Goal: Task Accomplishment & Management: Use online tool/utility

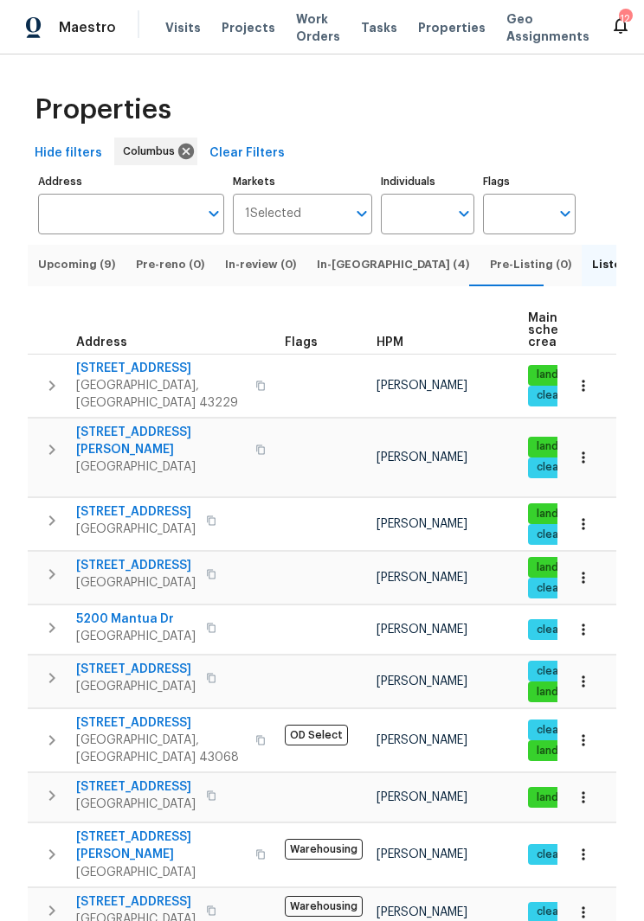
click at [192, 521] on span "Grove City, OH 43123" at bounding box center [135, 529] width 119 height 17
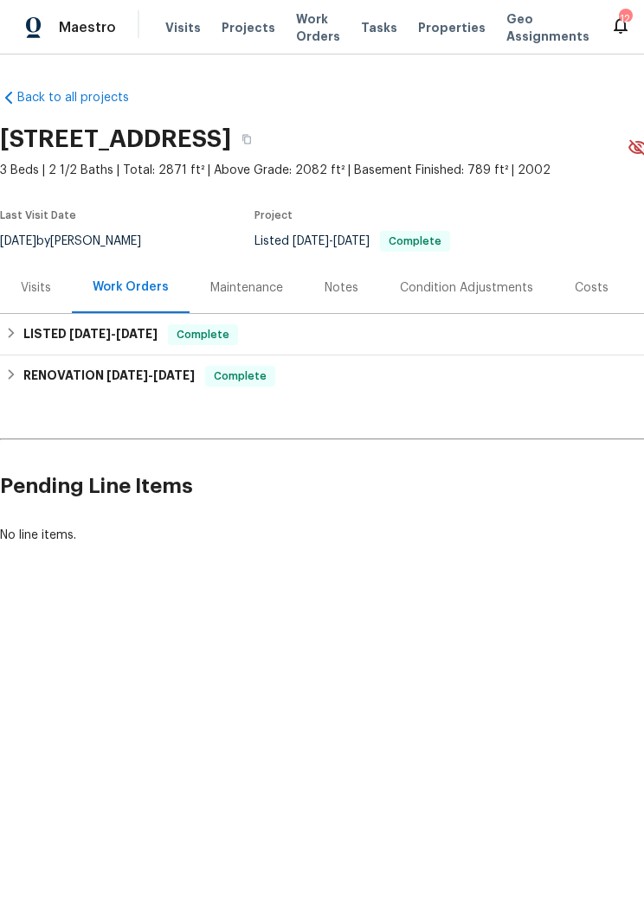
click at [42, 288] on div "Visits" at bounding box center [36, 287] width 30 height 17
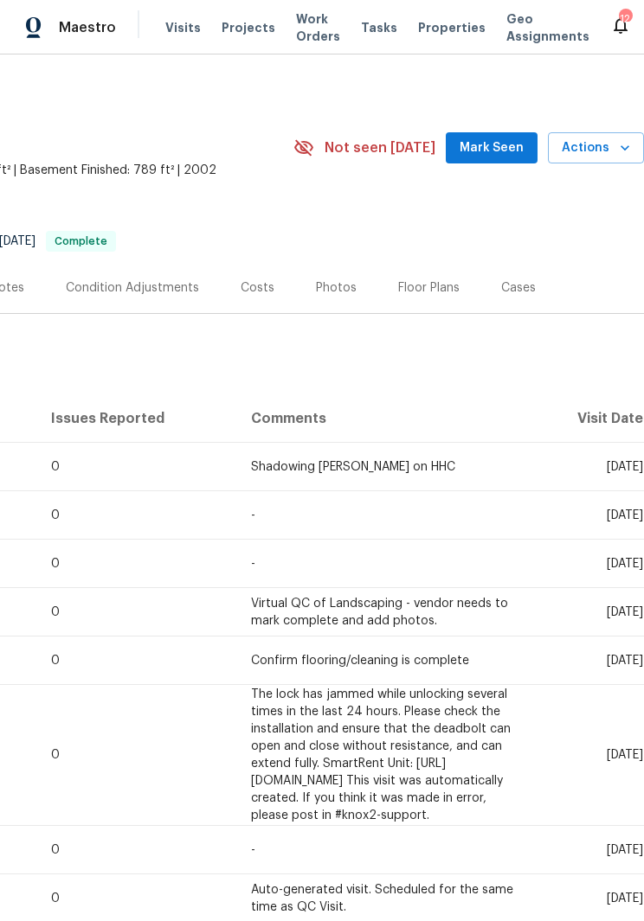
scroll to position [0, 334]
click at [598, 139] on span "Actions" at bounding box center [595, 149] width 68 height 22
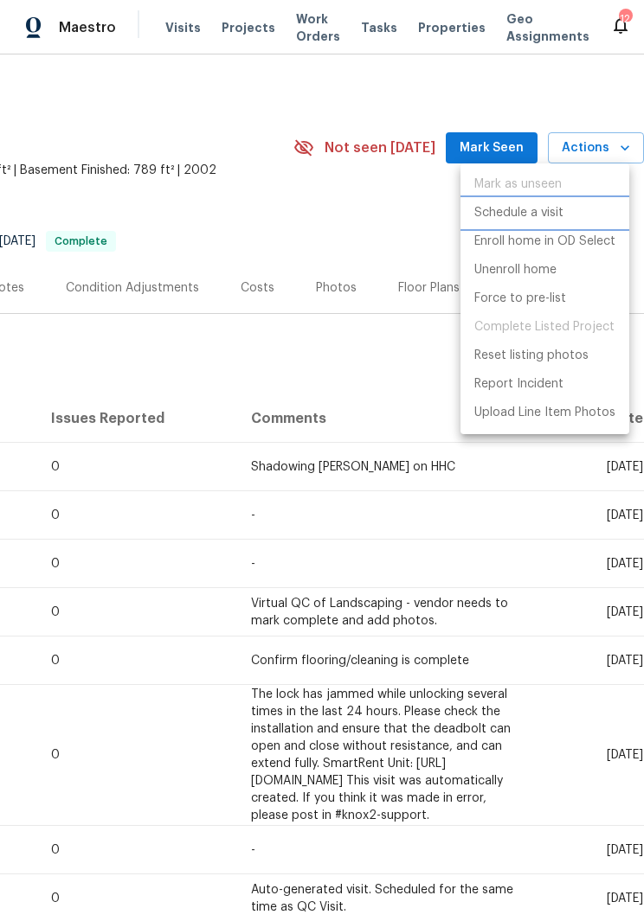
click at [562, 207] on p "Schedule a visit" at bounding box center [518, 213] width 89 height 18
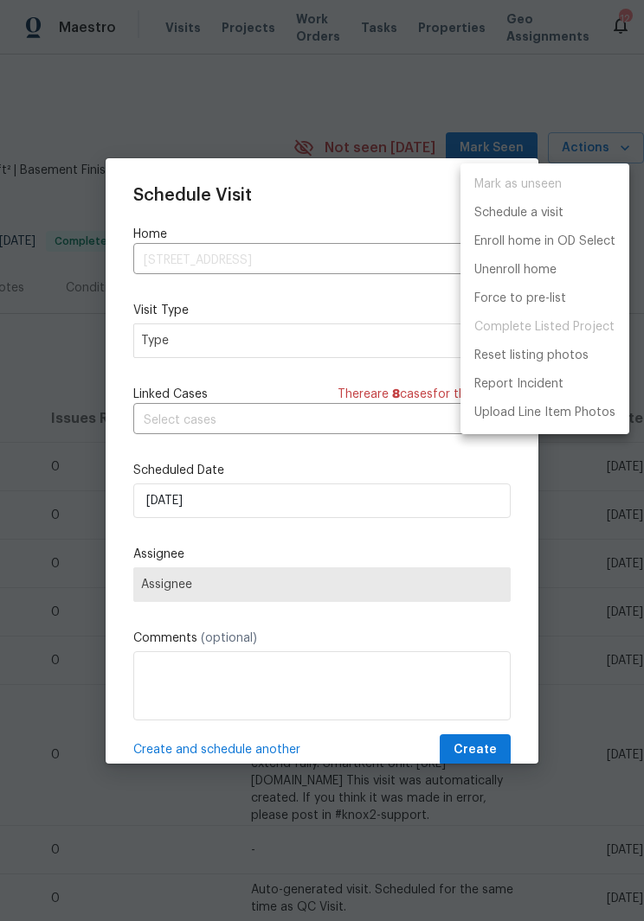
click at [304, 327] on div at bounding box center [322, 460] width 644 height 921
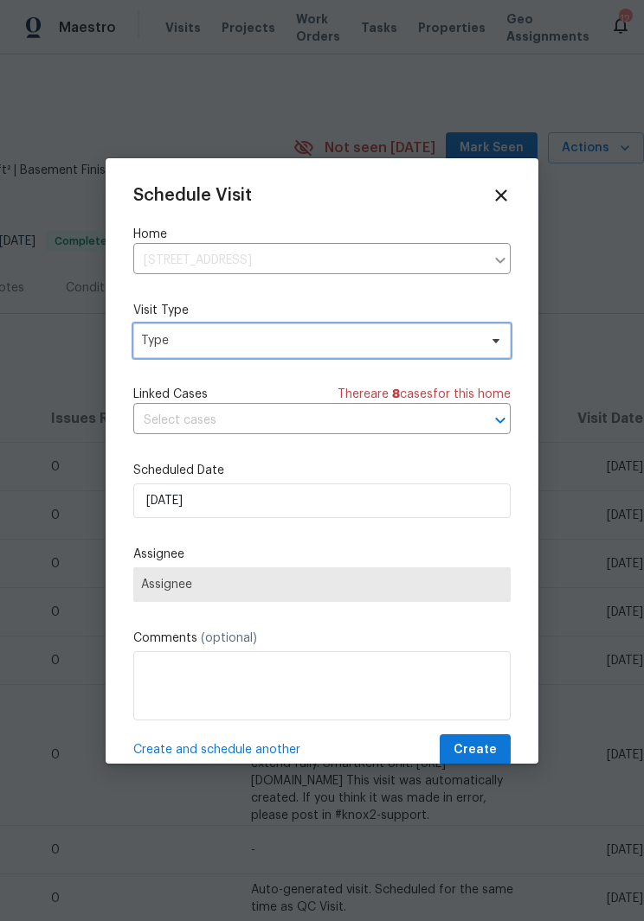
click at [487, 342] on span at bounding box center [493, 341] width 19 height 14
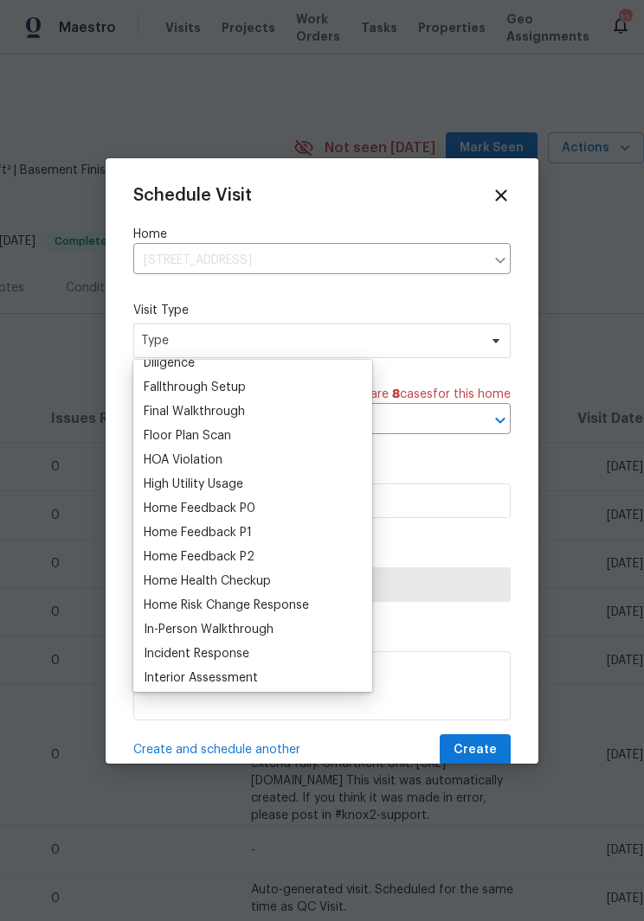
scroll to position [421, 0]
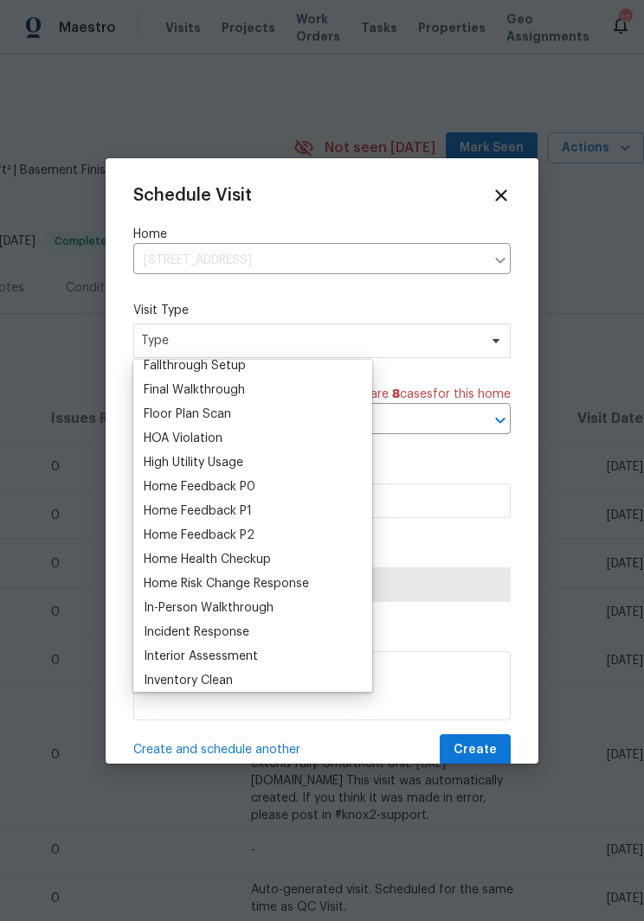
click at [239, 561] on div "Home Health Checkup" at bounding box center [207, 559] width 127 height 17
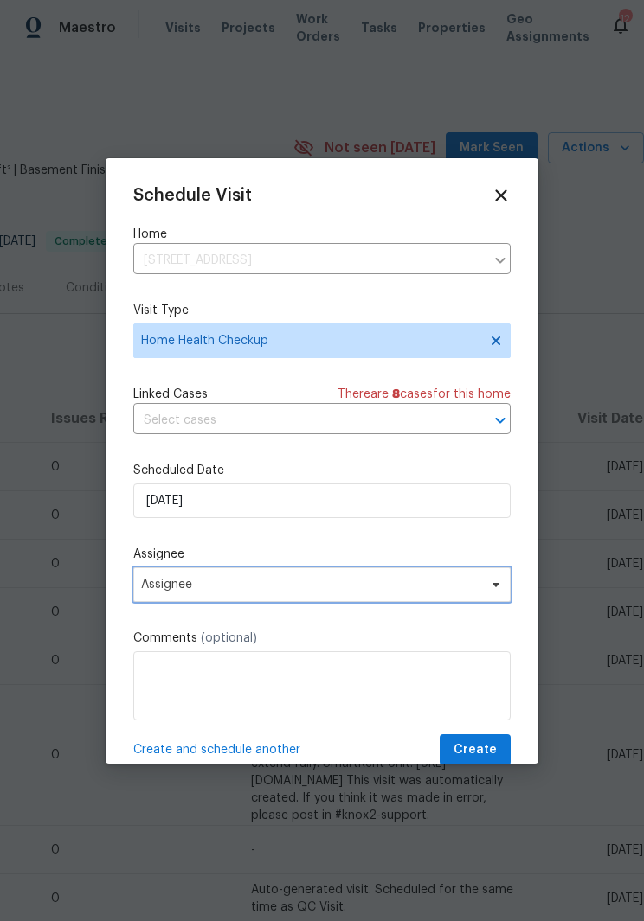
click at [451, 592] on span "Assignee" at bounding box center [310, 585] width 339 height 14
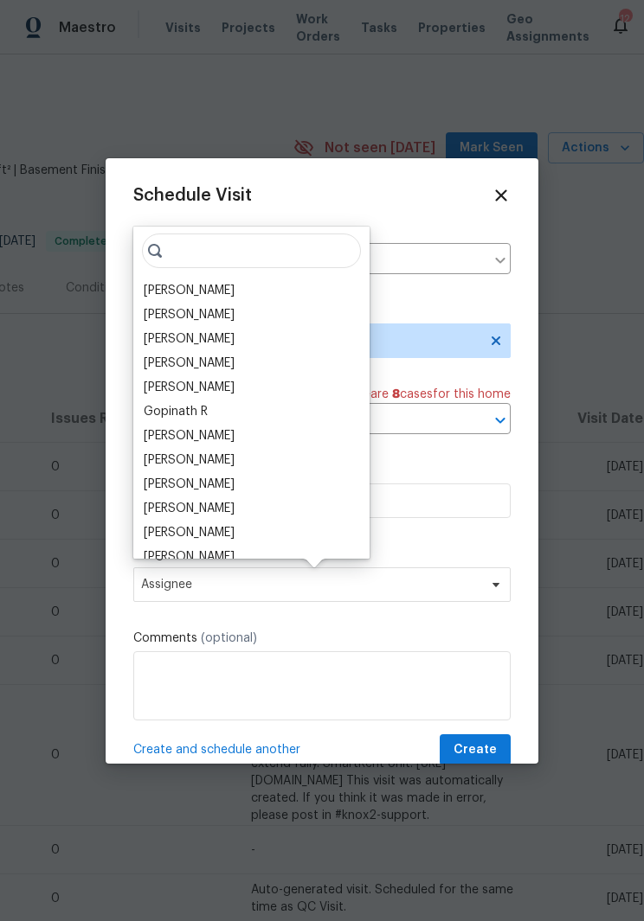
click at [234, 479] on div "[PERSON_NAME]" at bounding box center [189, 484] width 91 height 17
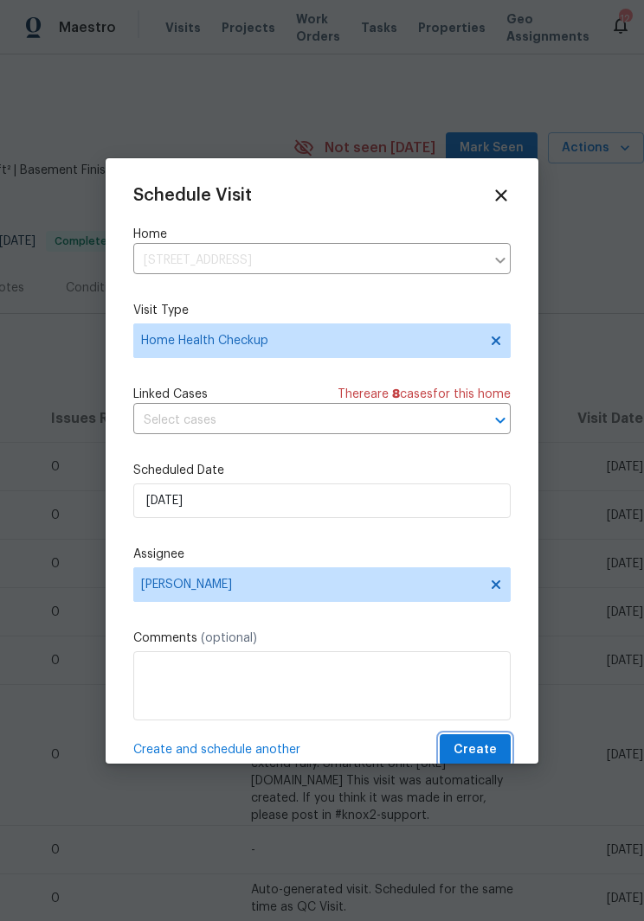
click at [481, 749] on span "Create" at bounding box center [474, 751] width 43 height 22
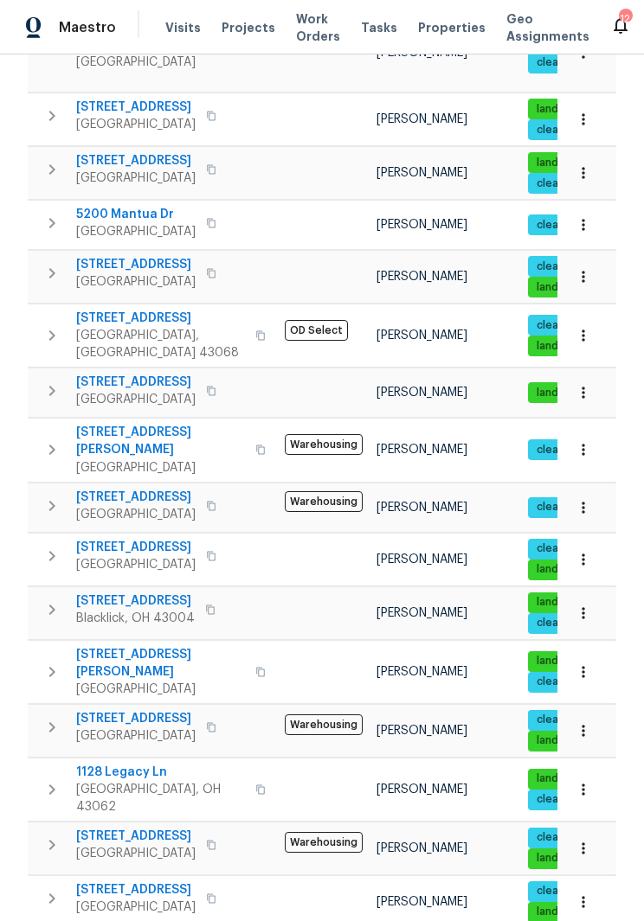
scroll to position [405, 0]
click at [157, 899] on span "Grove City, OH 43123" at bounding box center [135, 907] width 119 height 17
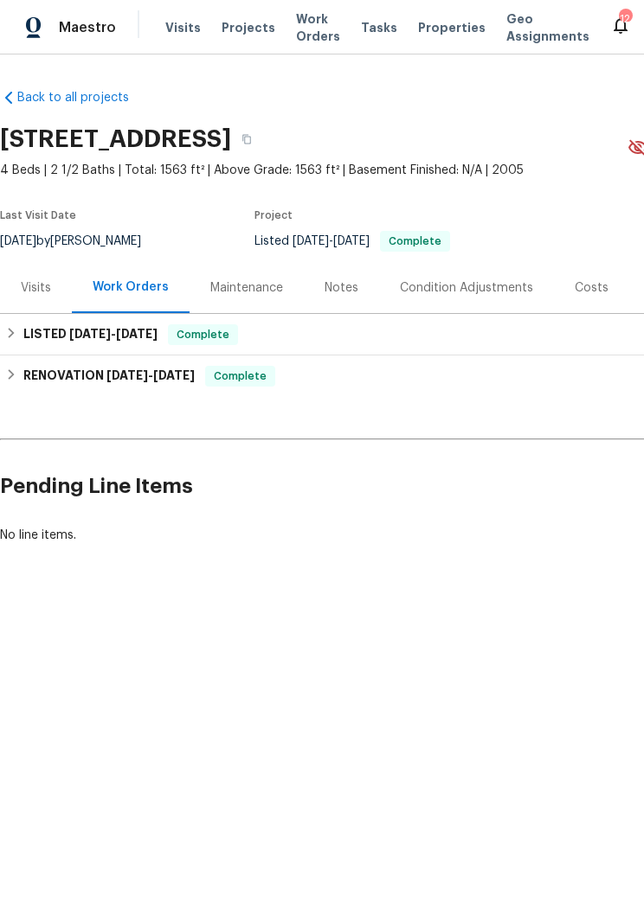
click at [30, 289] on div "Visits" at bounding box center [36, 287] width 30 height 17
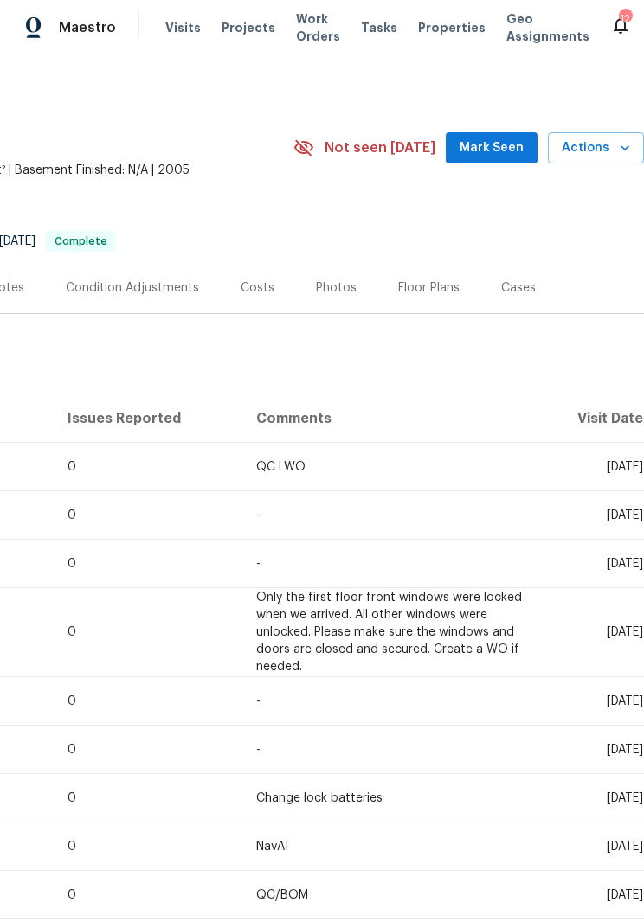
scroll to position [0, 334]
click at [599, 154] on span "Actions" at bounding box center [595, 149] width 68 height 22
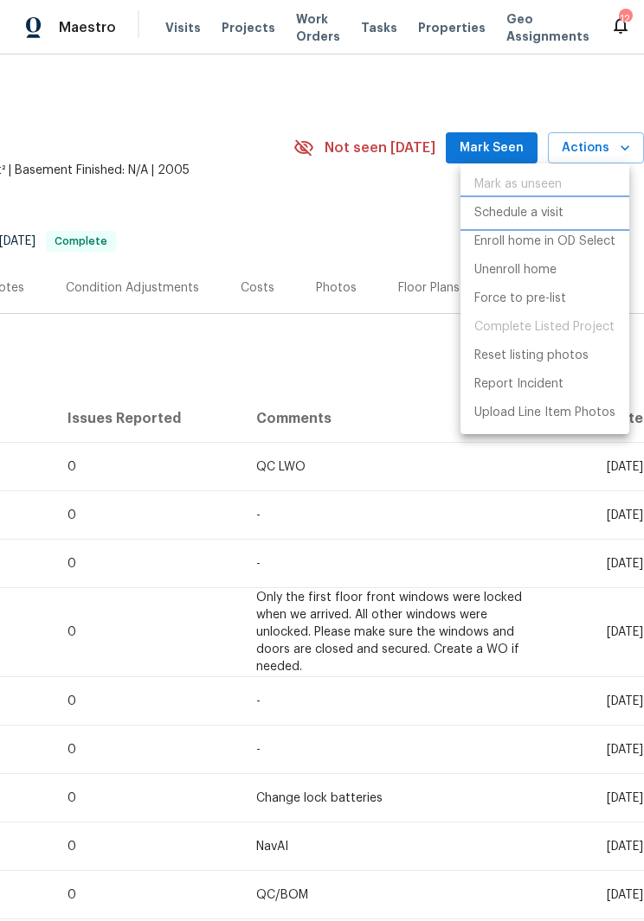
click at [568, 212] on li "Schedule a visit" at bounding box center [544, 213] width 169 height 29
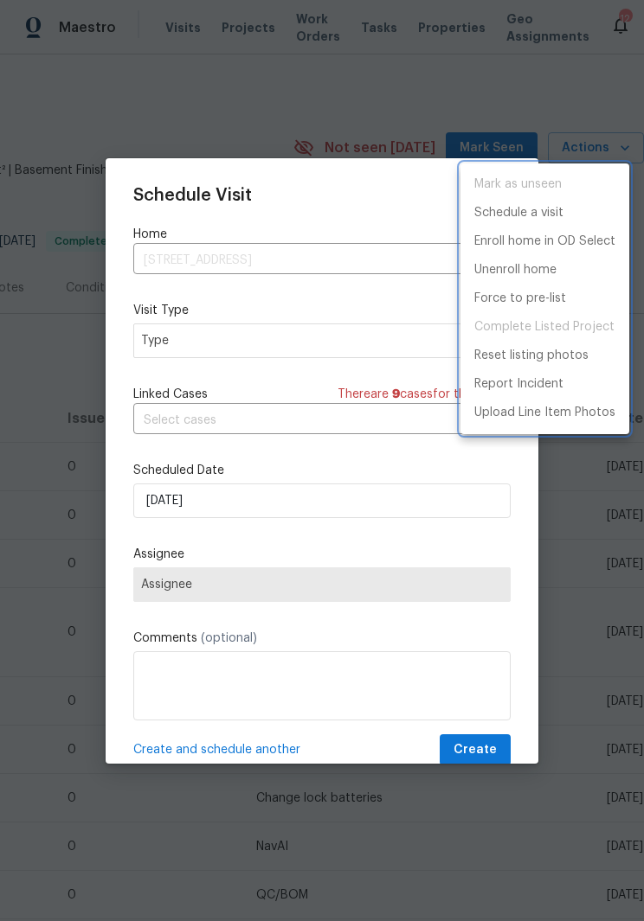
click at [374, 327] on div at bounding box center [322, 460] width 644 height 921
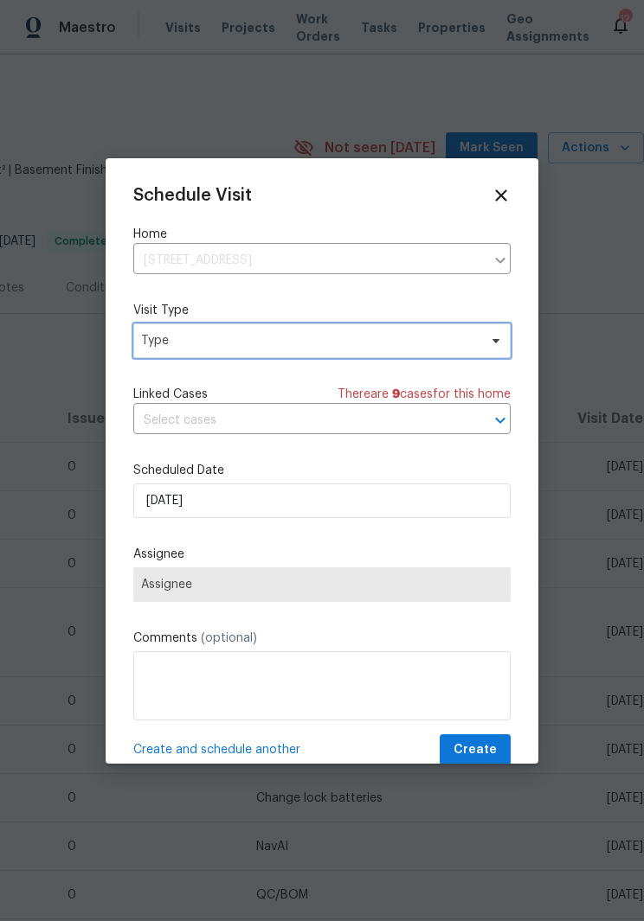
click at [495, 330] on span "Type" at bounding box center [321, 340] width 377 height 35
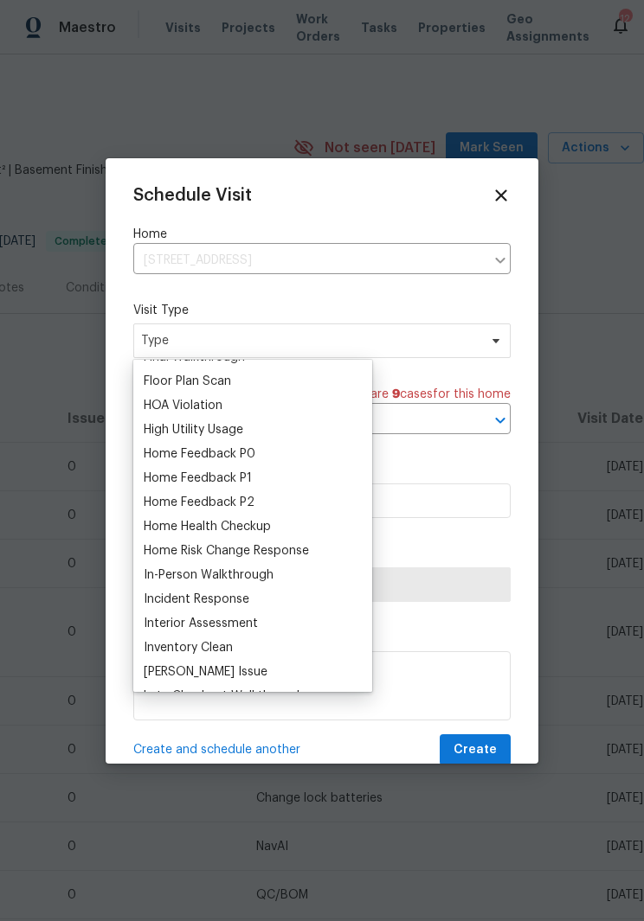
scroll to position [455, 0]
click at [300, 522] on div "Home Health Checkup" at bounding box center [252, 526] width 228 height 24
click at [208, 522] on div "Home Health Checkup" at bounding box center [207, 525] width 127 height 17
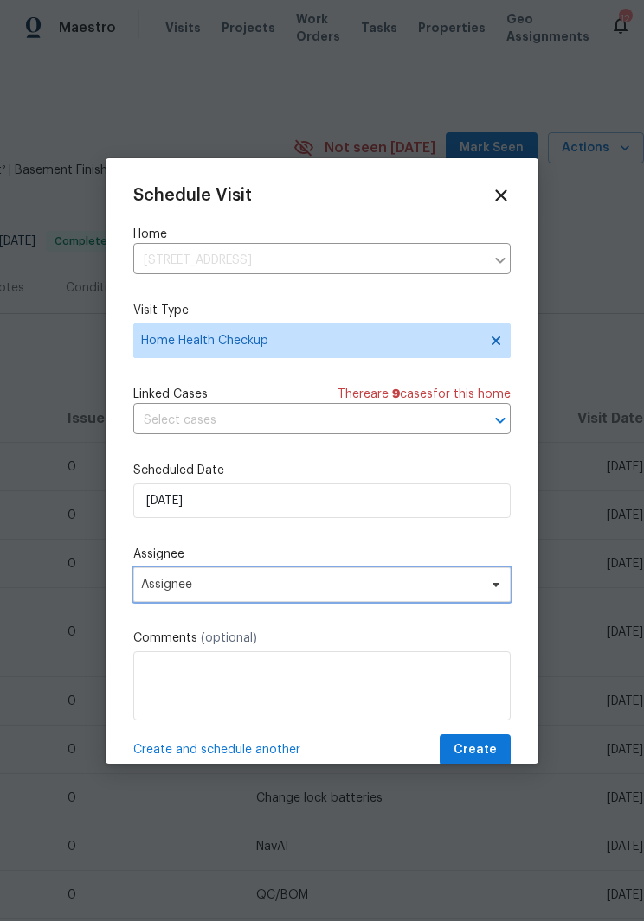
click at [507, 590] on span "Assignee" at bounding box center [321, 584] width 377 height 35
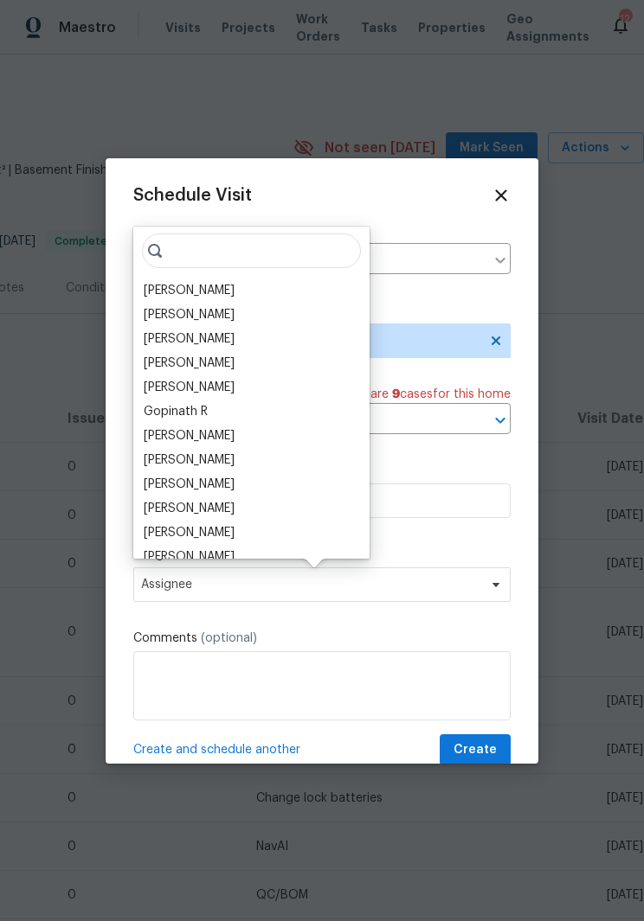
click at [221, 479] on div "[PERSON_NAME]" at bounding box center [189, 484] width 91 height 17
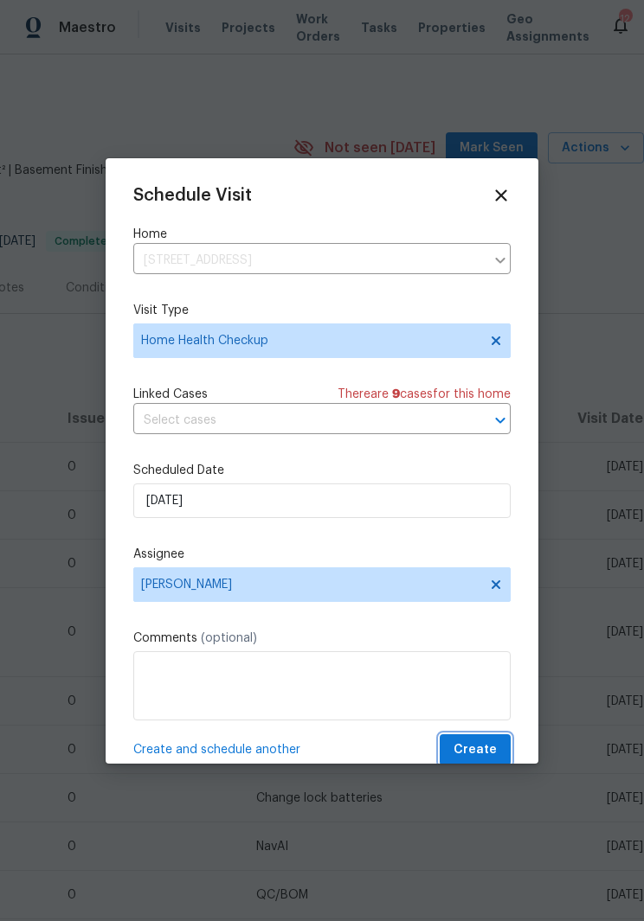
click at [468, 740] on button "Create" at bounding box center [474, 750] width 71 height 32
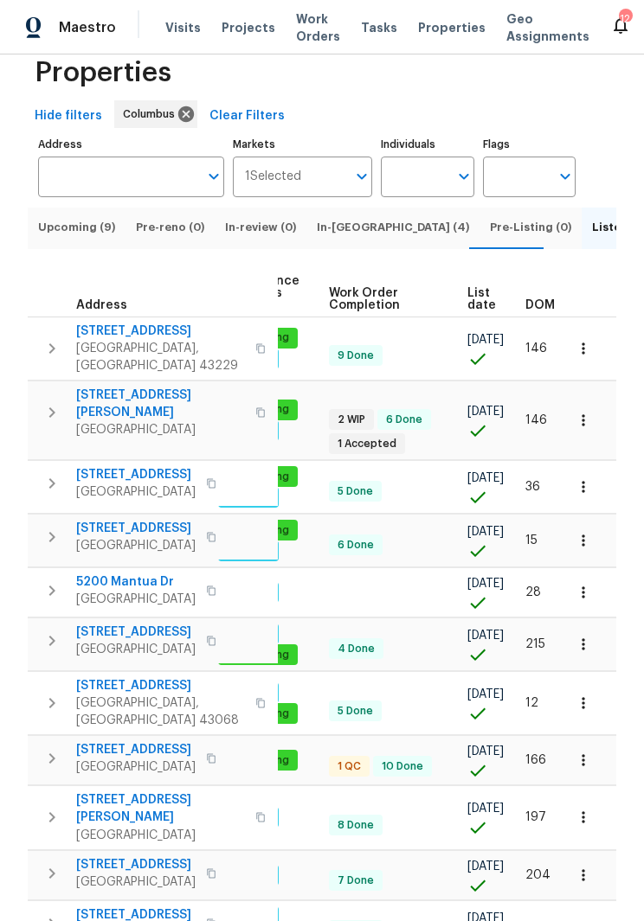
scroll to position [55, 0]
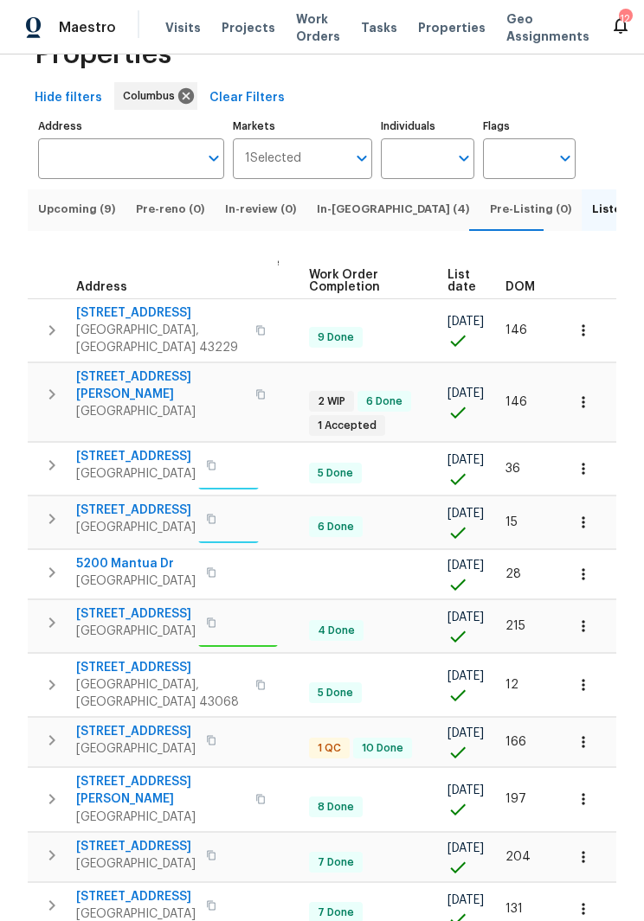
click at [262, 522] on div "cleaning" at bounding box center [246, 532] width 97 height 21
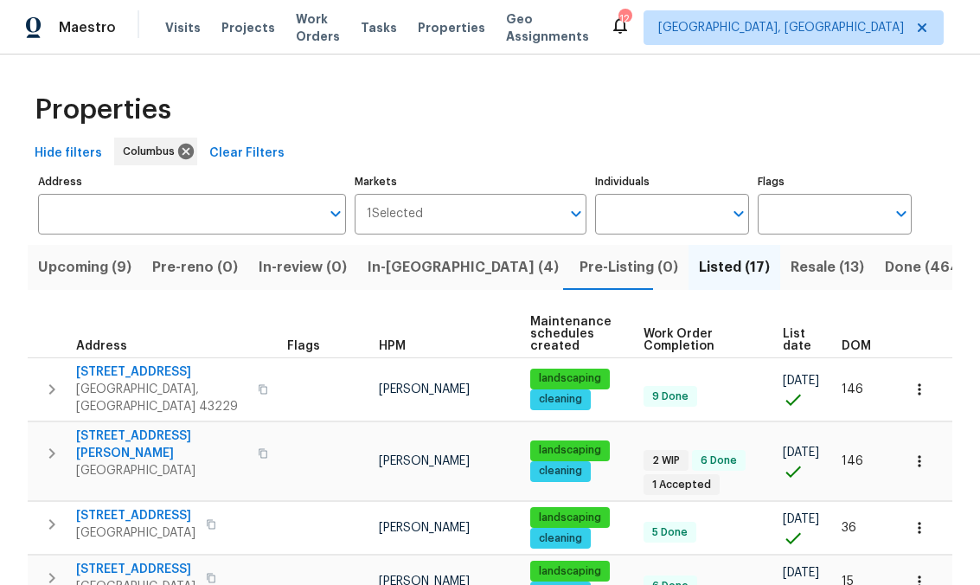
scroll to position [0, 0]
